Goal: Task Accomplishment & Management: Manage account settings

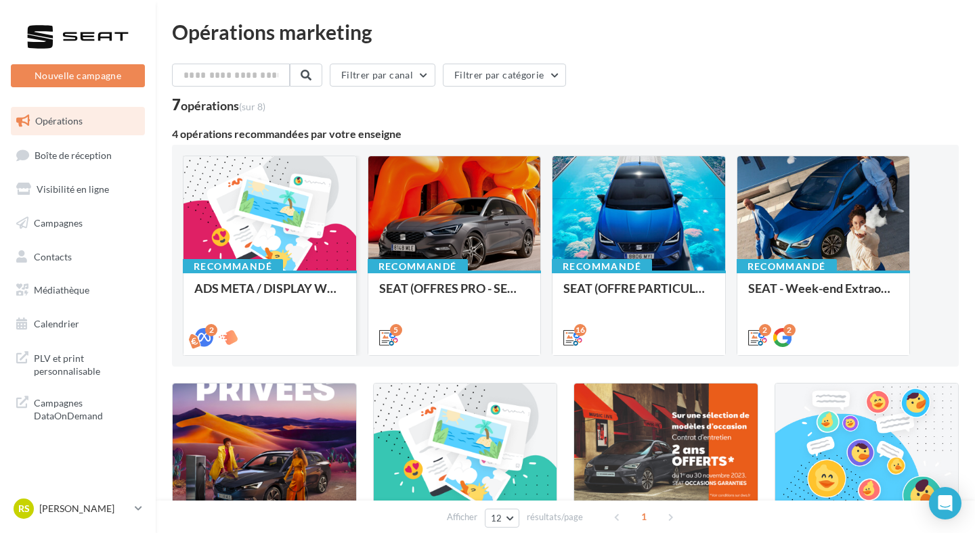
click at [225, 231] on div at bounding box center [269, 214] width 173 height 116
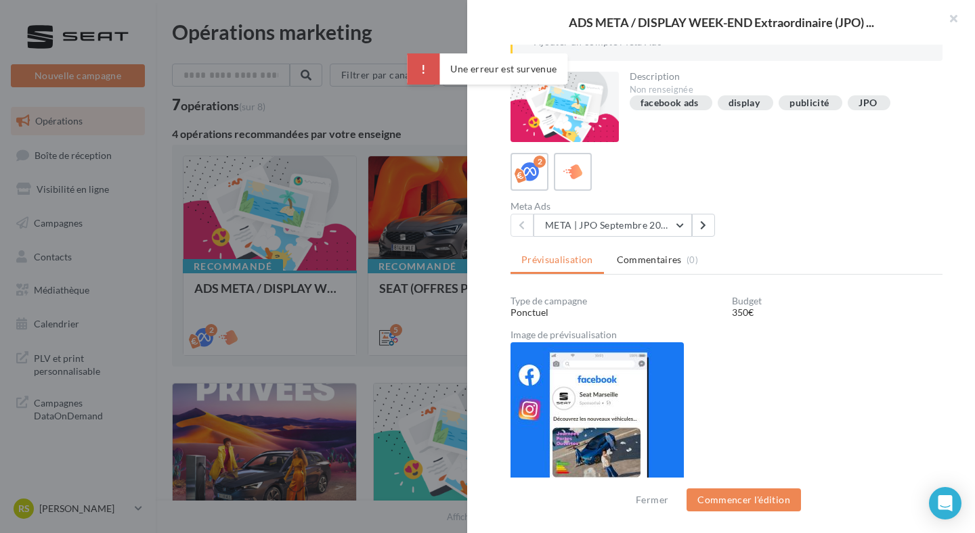
scroll to position [95, 0]
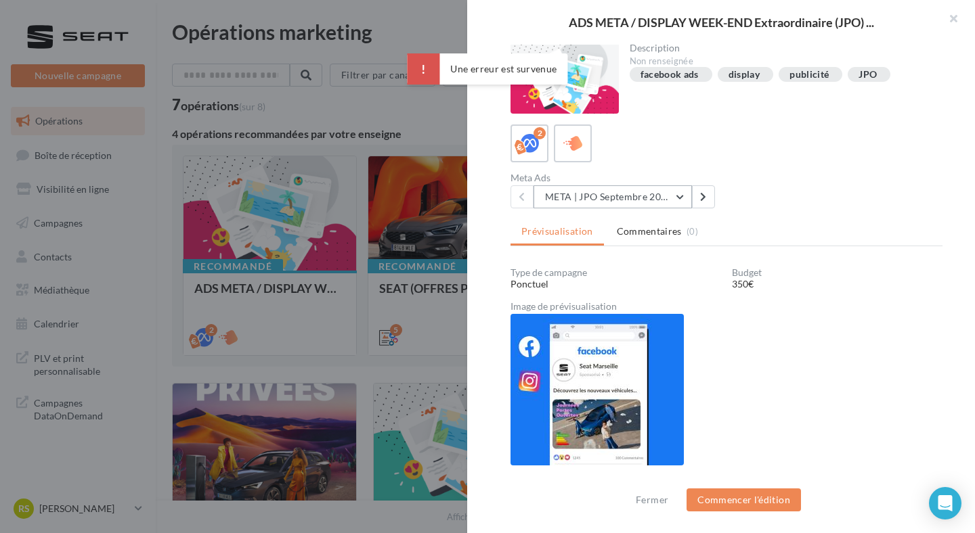
click at [619, 190] on button "META | JPO Septembre 2025 - Lead Ads" at bounding box center [612, 196] width 158 height 23
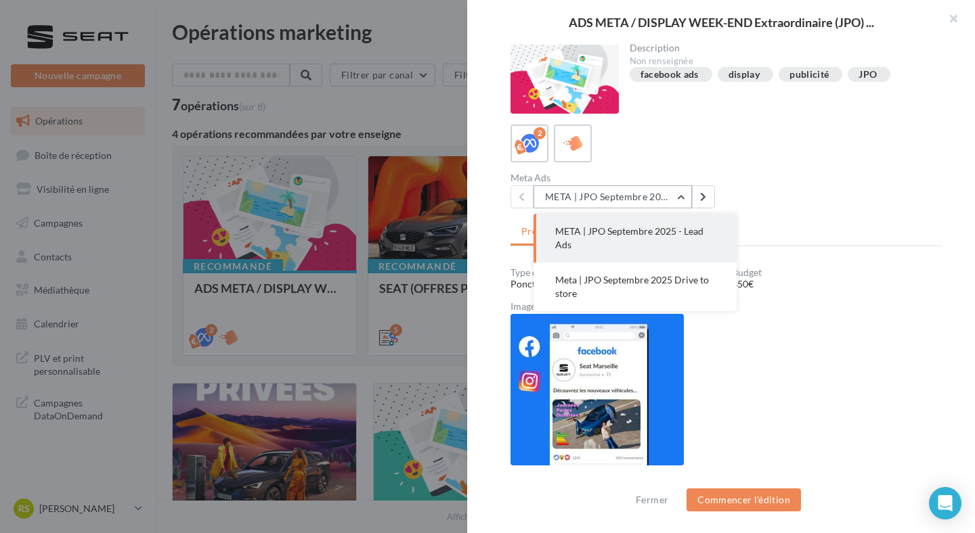
click at [619, 190] on button "META | JPO Septembre 2025 - Lead Ads" at bounding box center [612, 196] width 158 height 23
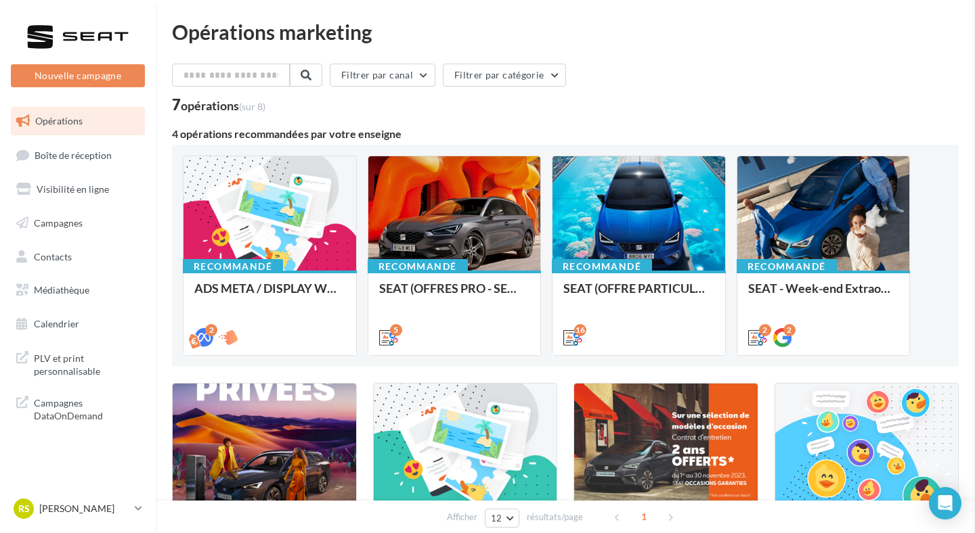
click at [459, 184] on div at bounding box center [454, 214] width 173 height 116
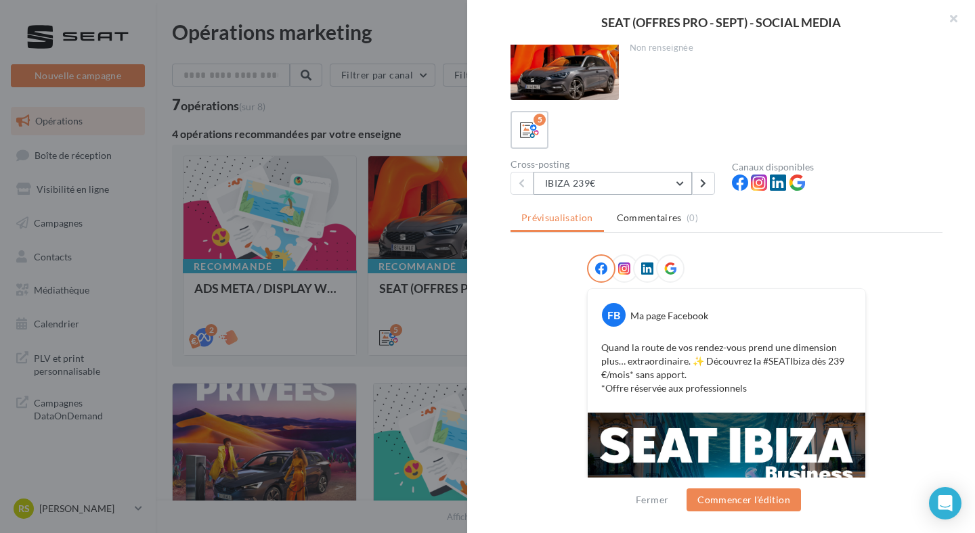
scroll to position [0, 0]
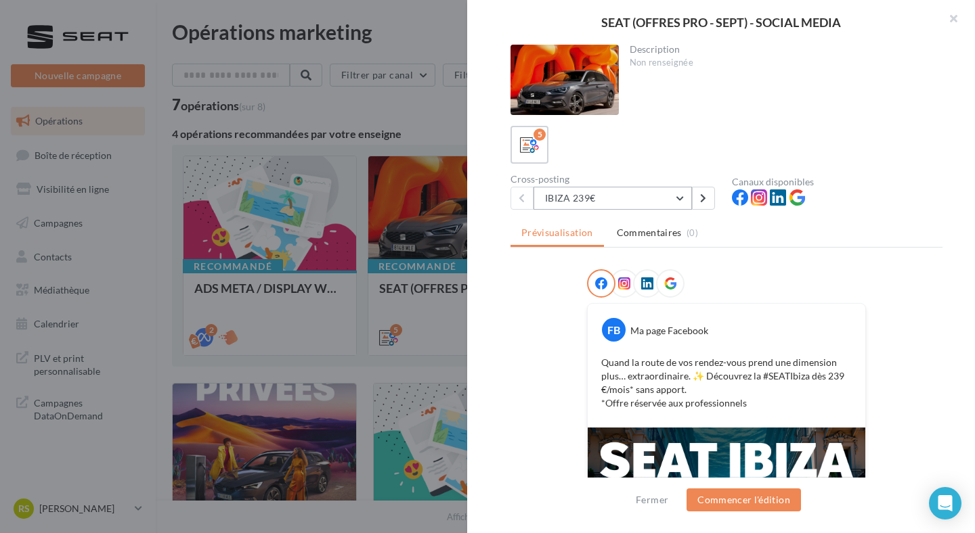
click at [615, 191] on button "IBIZA 239€" at bounding box center [612, 198] width 158 height 23
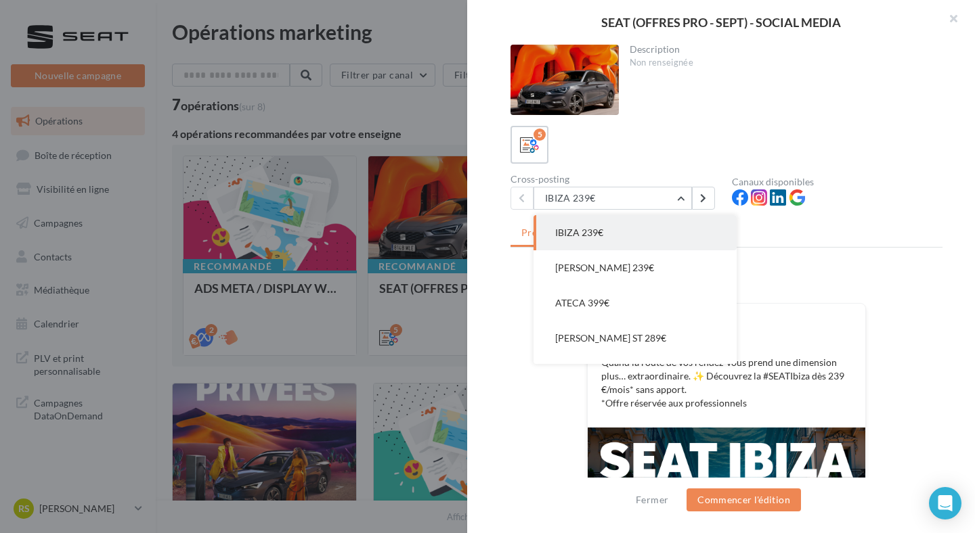
click at [445, 133] on div at bounding box center [487, 266] width 975 height 533
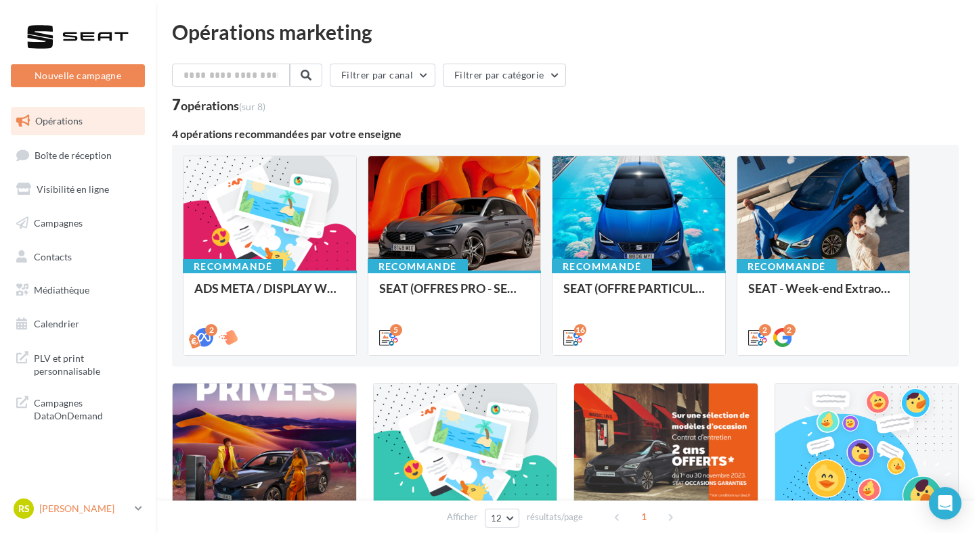
click at [106, 506] on p "[PERSON_NAME]" at bounding box center [84, 509] width 90 height 14
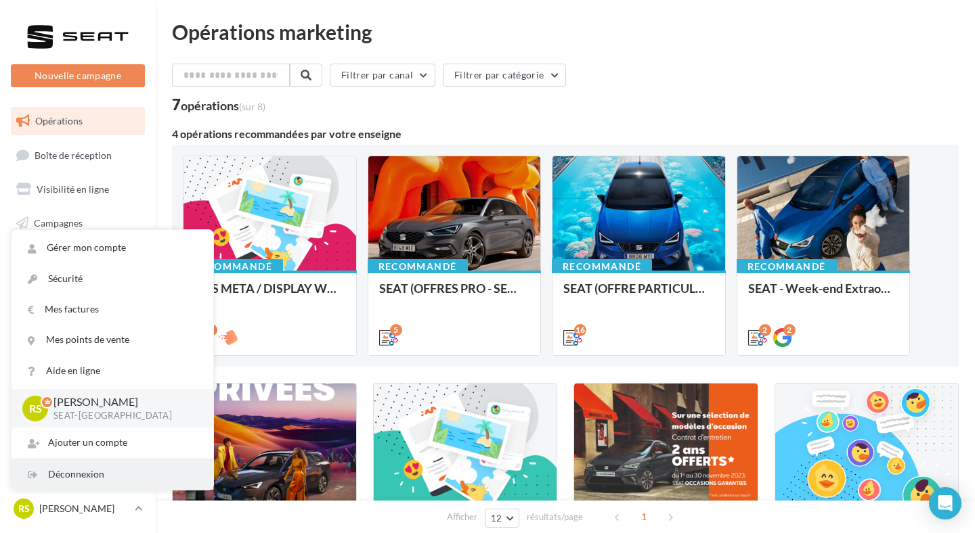
click at [108, 481] on div "Déconnexion" at bounding box center [113, 475] width 202 height 30
